Goal: Obtain resource: Obtain resource

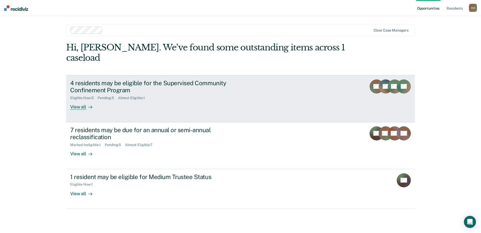
click at [146, 96] on div "Almost Eligible : 1" at bounding box center [133, 98] width 31 height 4
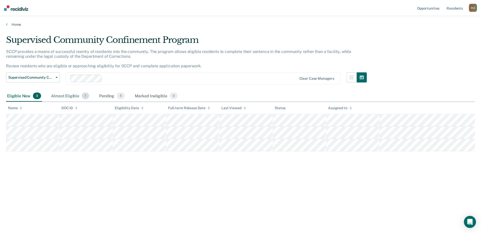
click at [69, 97] on div "Almost Eligible 1" at bounding box center [70, 95] width 40 height 11
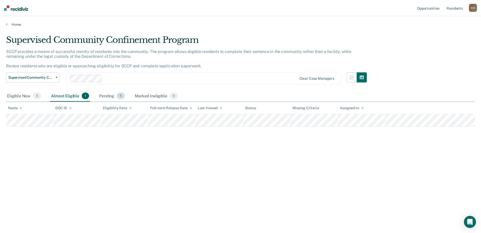
click at [109, 95] on div "Pending 5" at bounding box center [112, 95] width 28 height 11
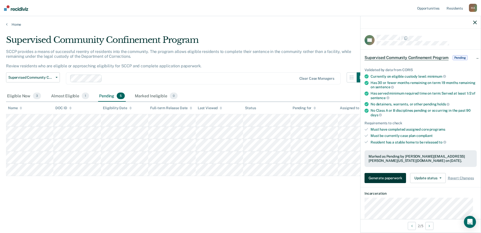
click at [385, 178] on button "Generate paperwork" at bounding box center [386, 178] width 42 height 10
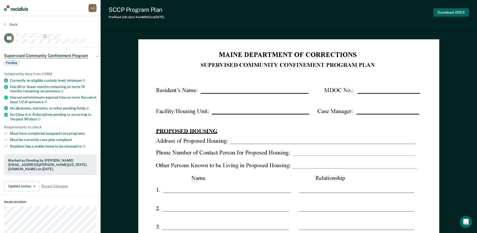
click at [452, 13] on button "Download .DOCX" at bounding box center [451, 12] width 35 height 8
